Goal: Check status

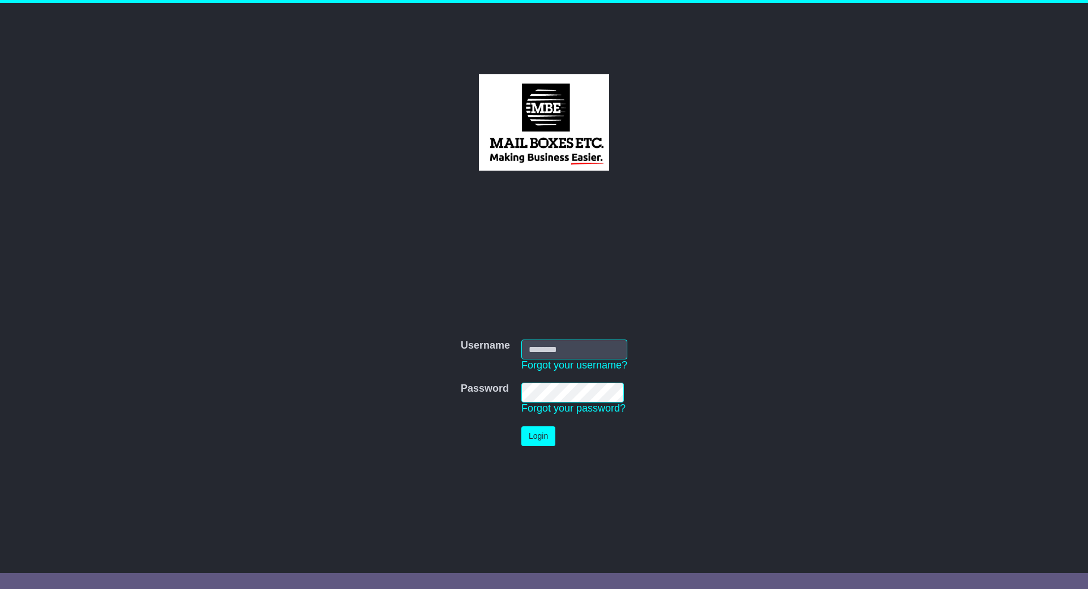
type input "**********"
click at [541, 437] on button "Login" at bounding box center [538, 436] width 34 height 20
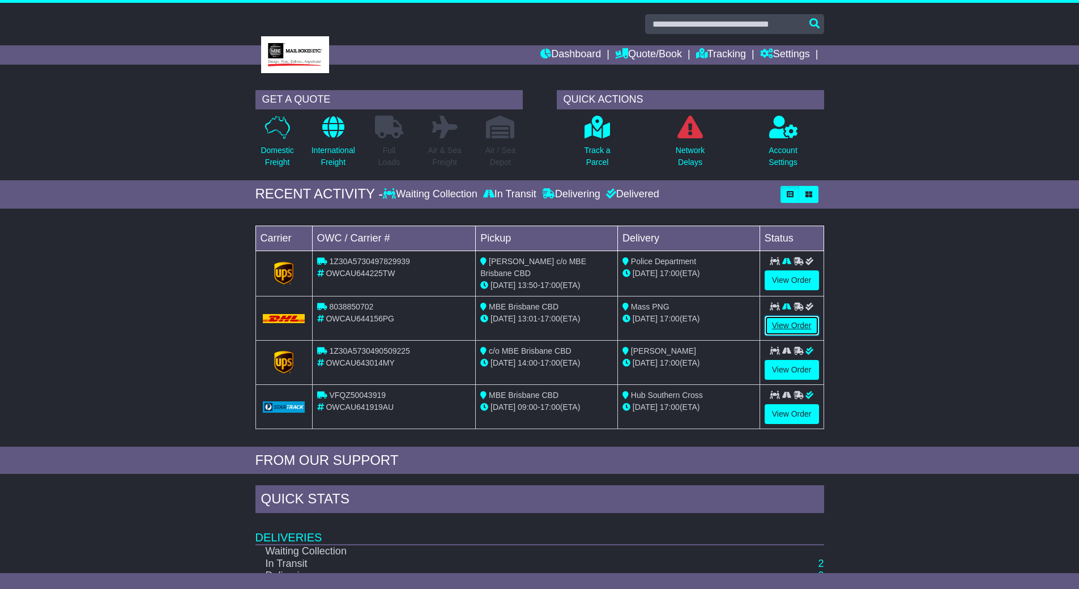
click at [799, 323] on link "View Order" at bounding box center [792, 325] width 54 height 20
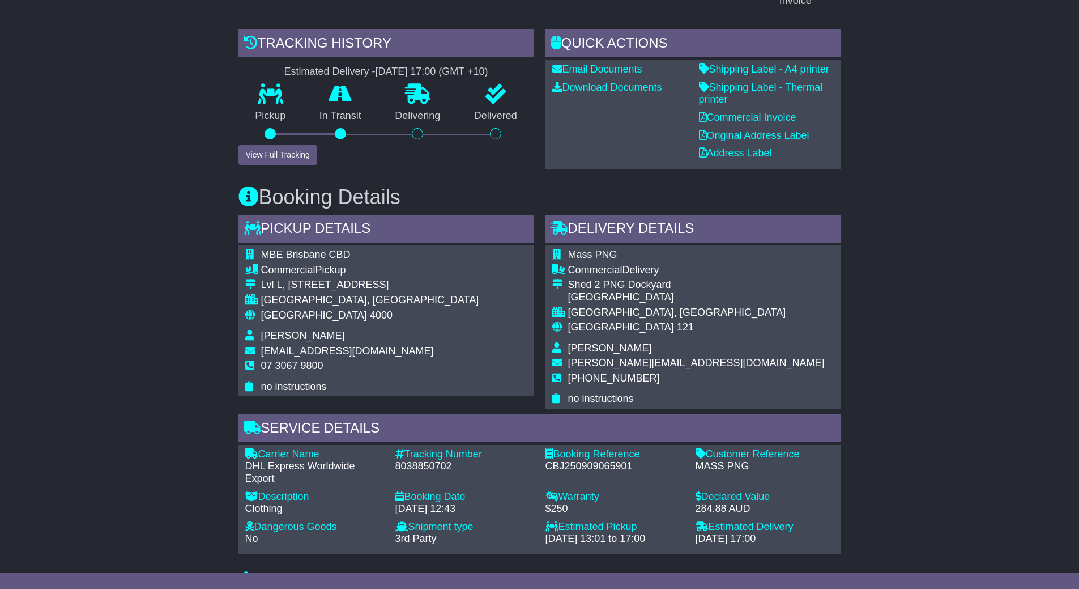
scroll to position [283, 0]
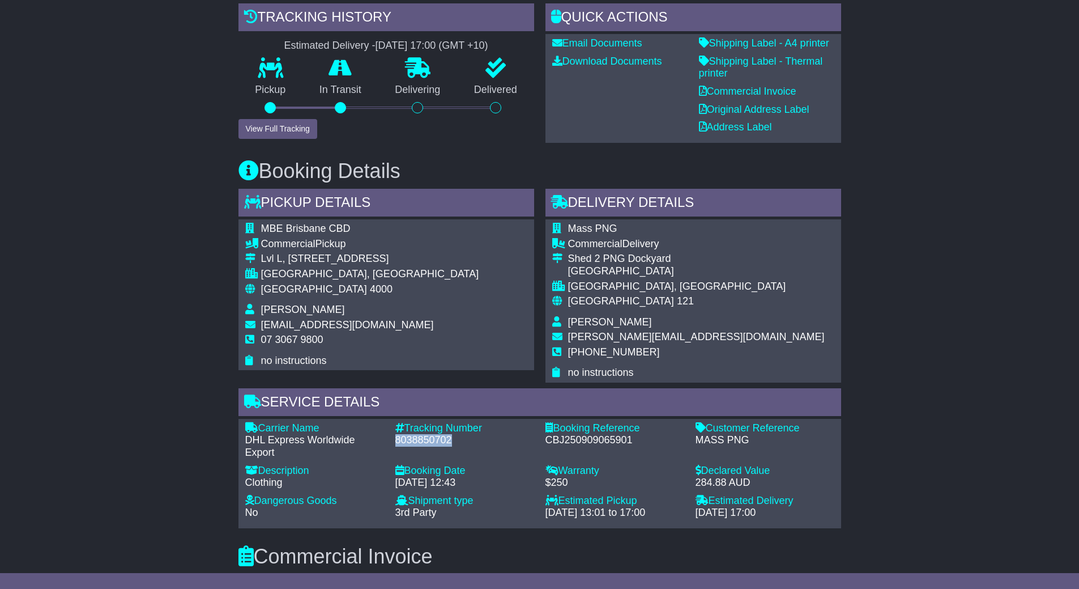
drag, startPoint x: 457, startPoint y: 425, endPoint x: 396, endPoint y: 425, distance: 60.6
click at [396, 434] on div "8038850702" at bounding box center [464, 440] width 139 height 12
copy div "8038850702"
click at [268, 119] on button "View Full Tracking" at bounding box center [277, 129] width 79 height 20
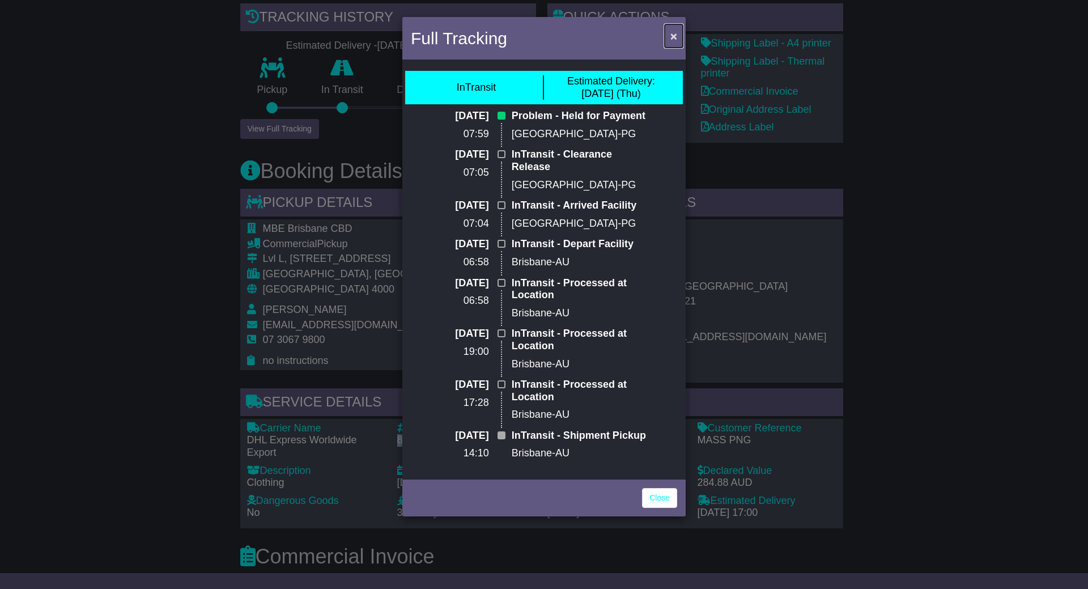
click at [675, 37] on span "×" at bounding box center [673, 35] width 7 height 13
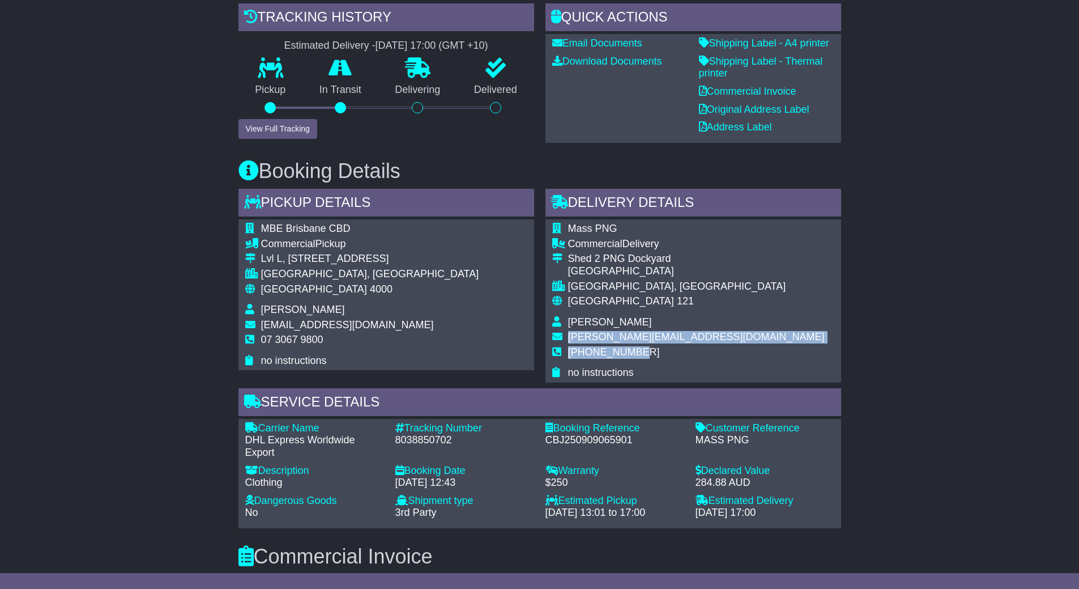
drag, startPoint x: 641, startPoint y: 335, endPoint x: 567, endPoint y: 323, distance: 75.1
click at [567, 323] on tbody "Mass PNG Commercial Delivery Shed 2 PNG Dockyard Motukea Island PORT MORESBY, N…" at bounding box center [688, 301] width 272 height 156
copy tbody "rory@mass.com.pg +67571364254"
drag, startPoint x: 455, startPoint y: 425, endPoint x: 395, endPoint y: 423, distance: 60.1
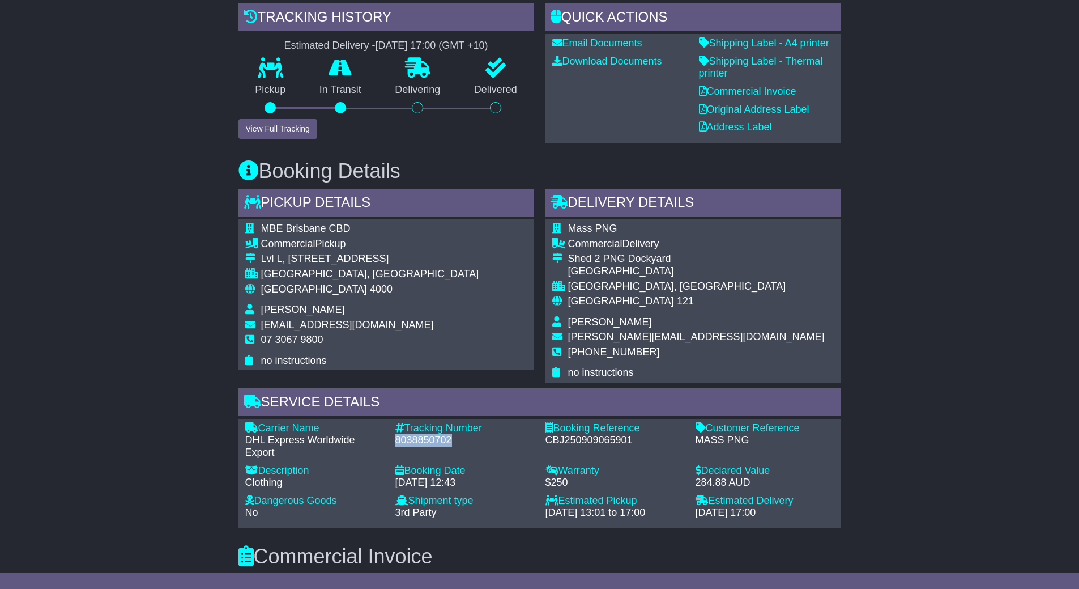
click at [395, 434] on div "8038850702" at bounding box center [464, 440] width 139 height 12
copy div "8038850702"
